Goal: Purchase product/service

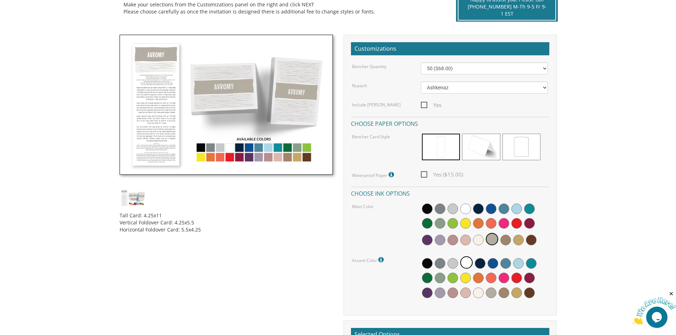
click at [279, 148] on img at bounding box center [226, 105] width 213 height 141
click at [268, 148] on img at bounding box center [226, 105] width 213 height 141
click at [240, 148] on img at bounding box center [226, 105] width 213 height 141
click at [212, 151] on img at bounding box center [226, 105] width 213 height 141
click at [195, 152] on img at bounding box center [226, 105] width 213 height 141
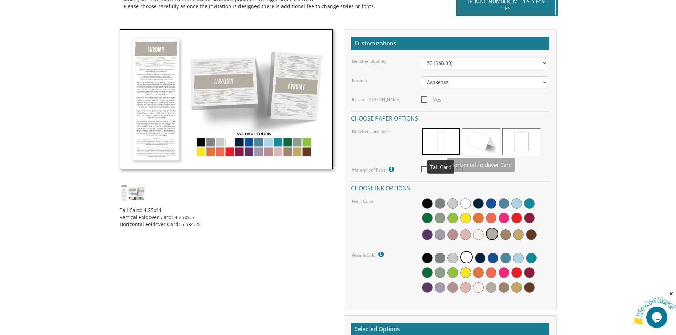
scroll to position [177, 0]
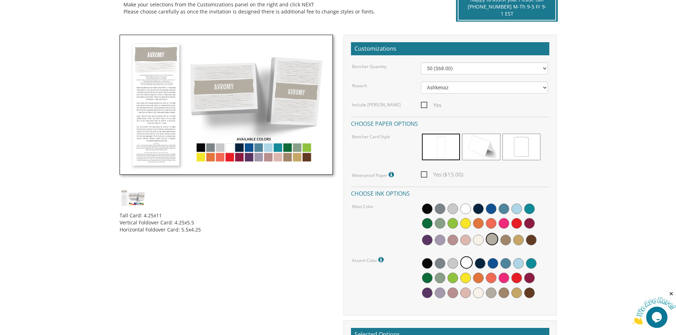
click at [429, 174] on span "Yes ($15.00)" at bounding box center [442, 174] width 42 height 9
click at [426, 174] on input "Yes ($15.00)" at bounding box center [423, 174] width 5 height 5
checkbox input "true"
click at [277, 147] on img at bounding box center [226, 105] width 213 height 141
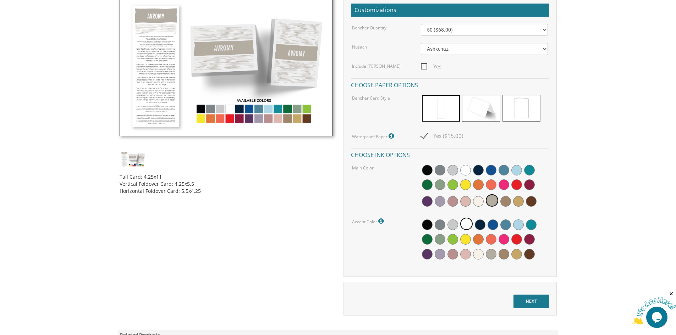
scroll to position [263, 0]
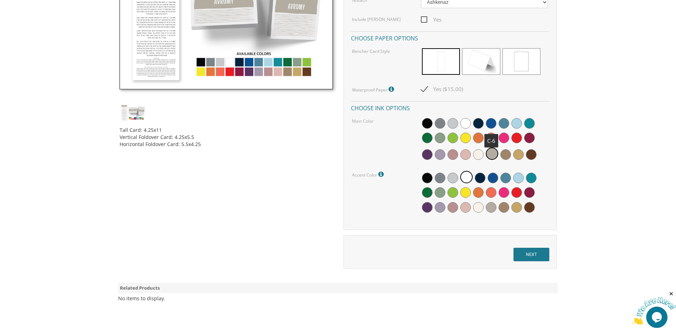
click at [492, 122] on span at bounding box center [491, 123] width 11 height 11
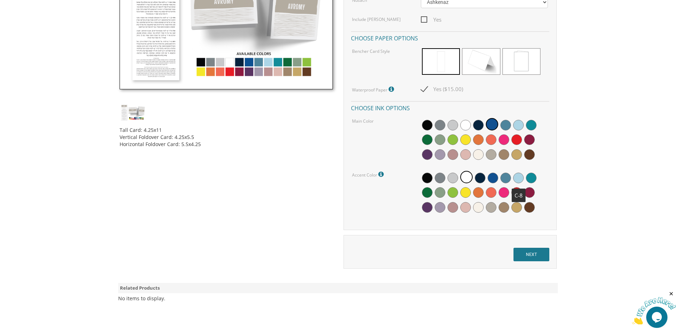
click at [520, 177] on span at bounding box center [518, 178] width 11 height 11
click at [532, 257] on input "NEXT" at bounding box center [532, 254] width 36 height 13
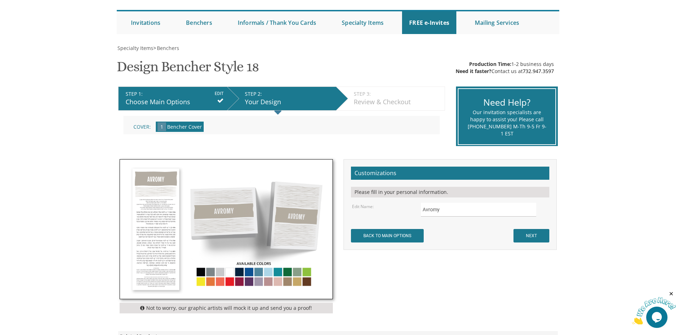
scroll to position [64, 0]
